Goal: Information Seeking & Learning: Compare options

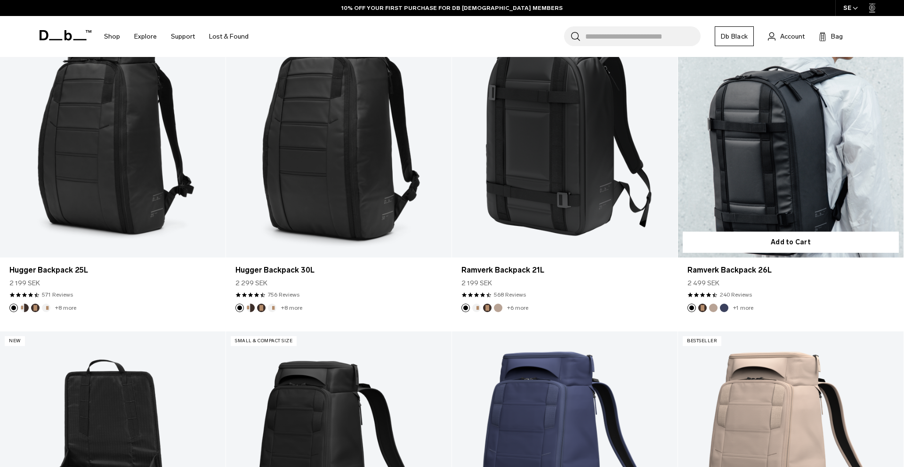
scroll to position [271, 0]
click at [806, 191] on link "Ramverk Backpack 26L" at bounding box center [791, 133] width 226 height 251
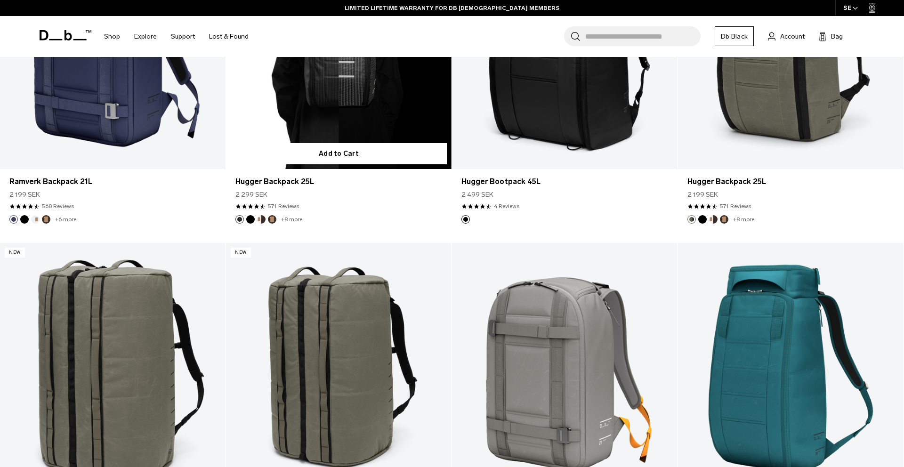
scroll to position [2634, 0]
